Goal: Browse casually

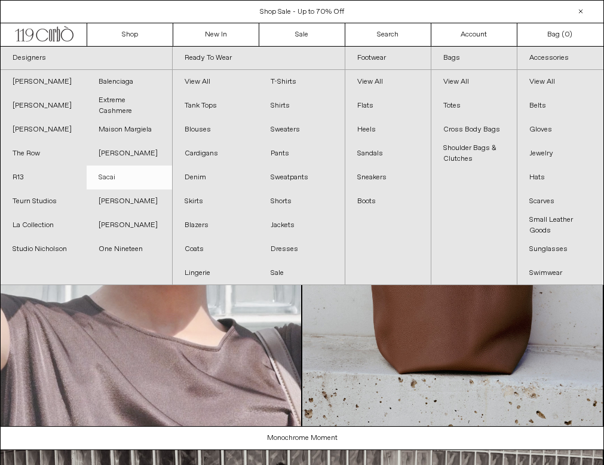
click at [118, 170] on link "Sacai" at bounding box center [130, 178] width 86 height 24
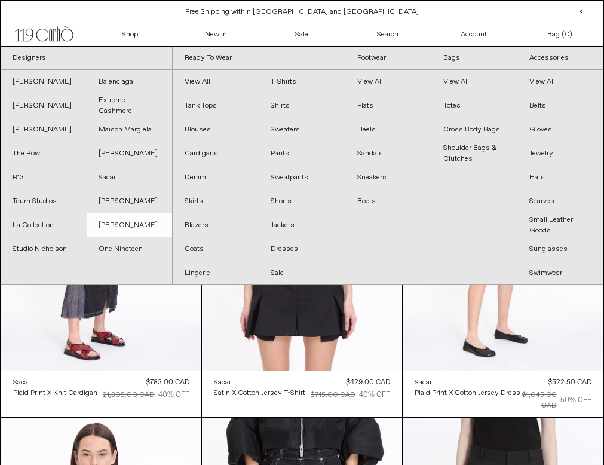
click at [109, 221] on link "[PERSON_NAME]" at bounding box center [130, 225] width 86 height 24
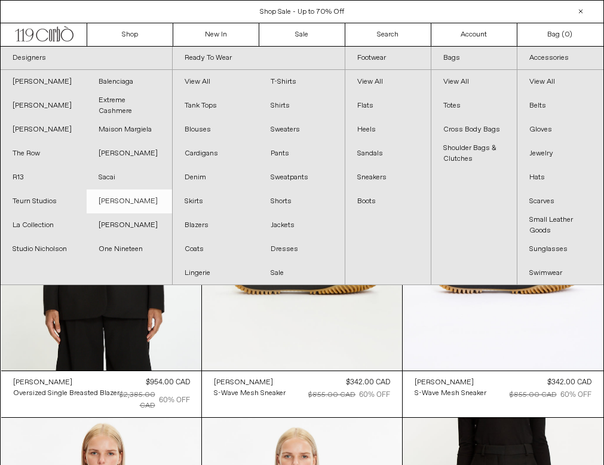
click at [118, 202] on link "[PERSON_NAME]" at bounding box center [130, 202] width 86 height 24
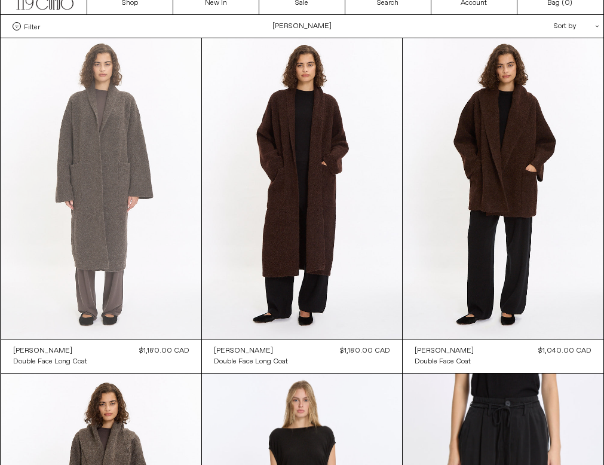
scroll to position [28, 0]
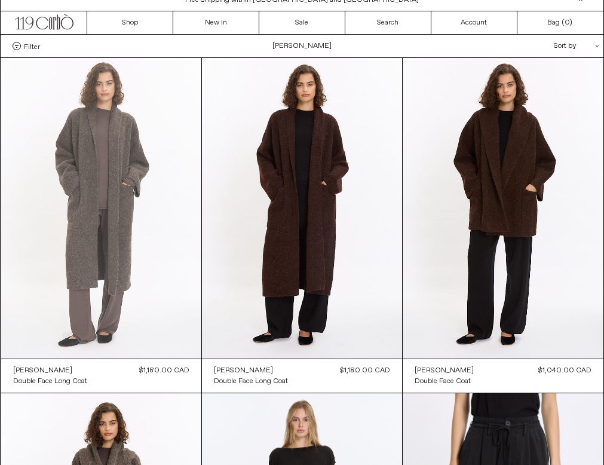
scroll to position [11, 0]
